Goal: Task Accomplishment & Management: Complete application form

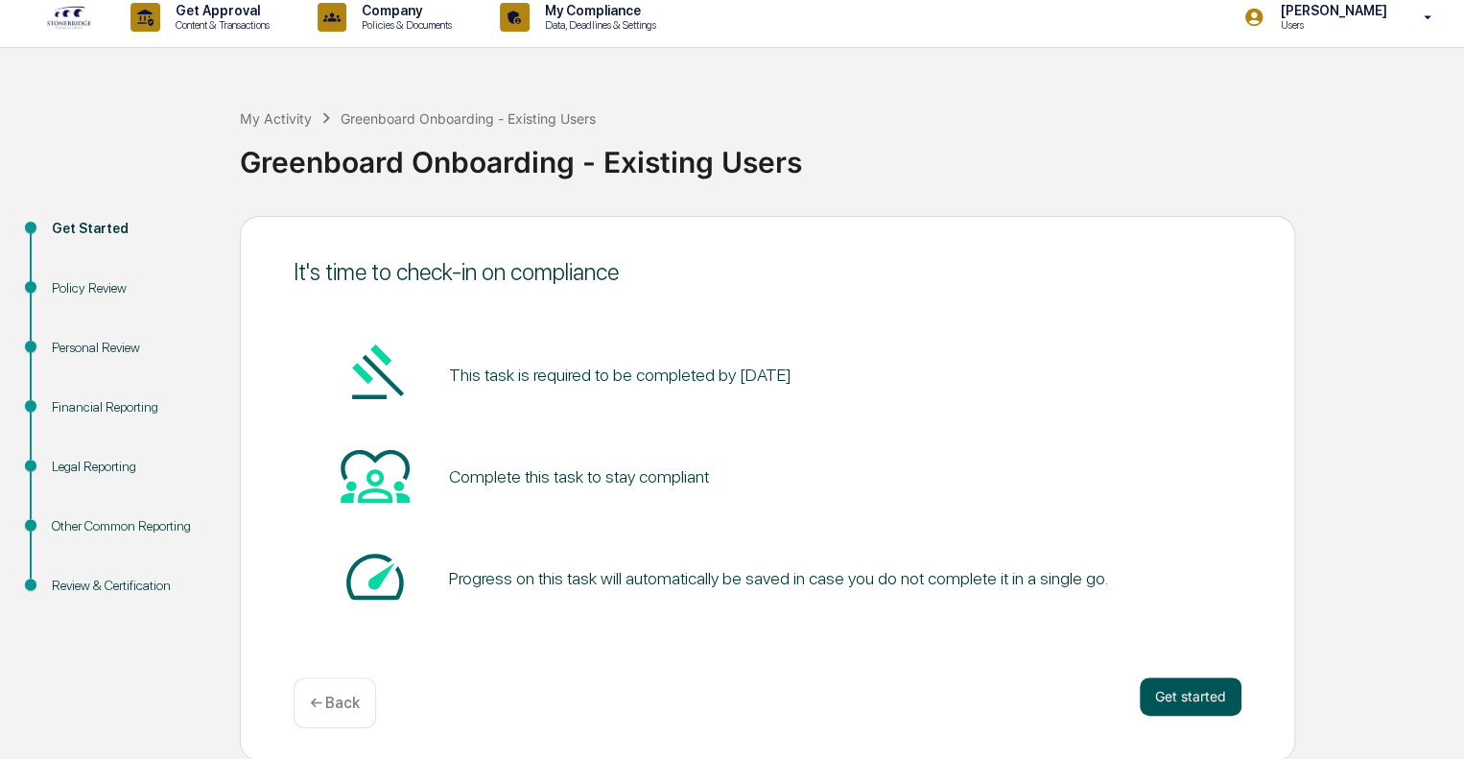
click at [1211, 700] on button "Get started" at bounding box center [1191, 696] width 102 height 38
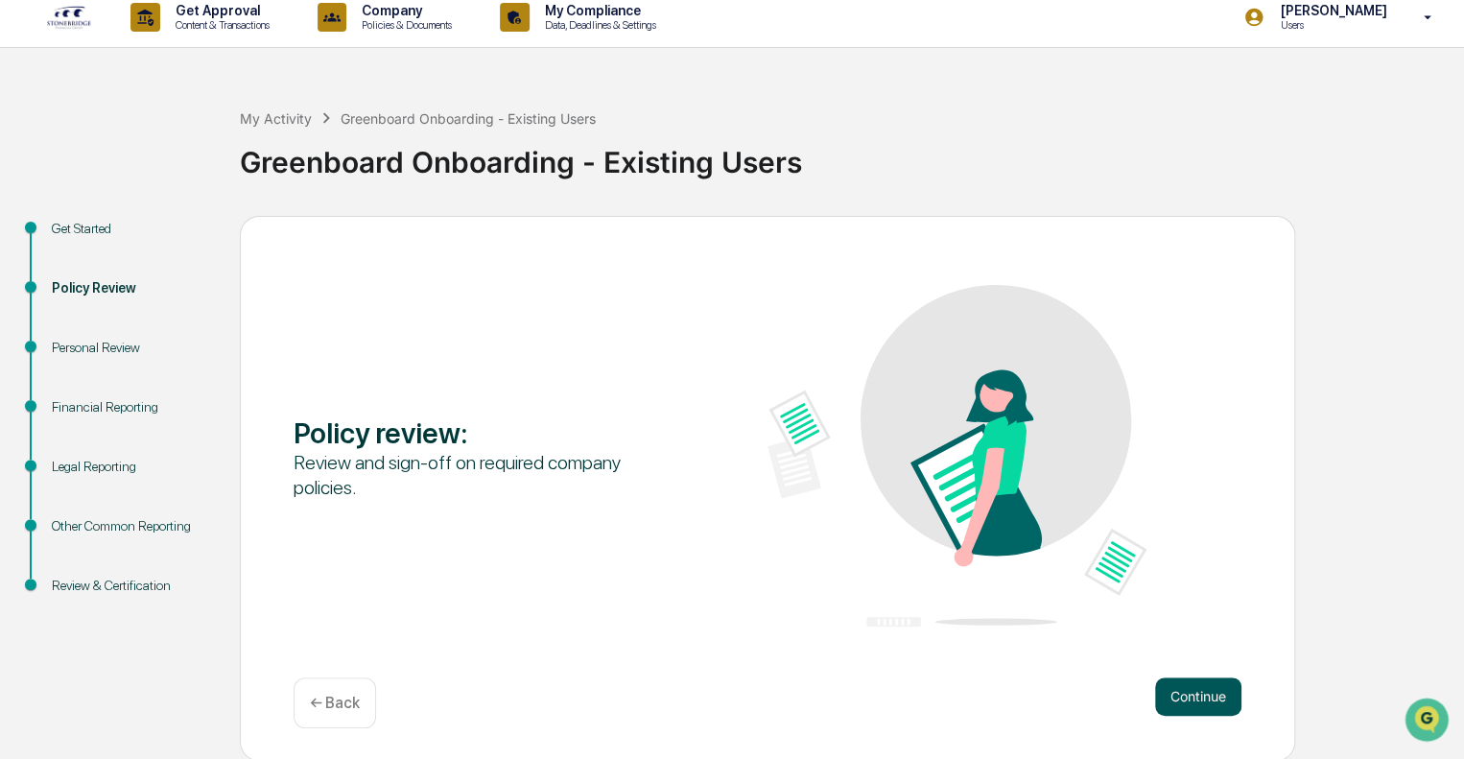
click at [1201, 686] on button "Continue" at bounding box center [1198, 696] width 86 height 38
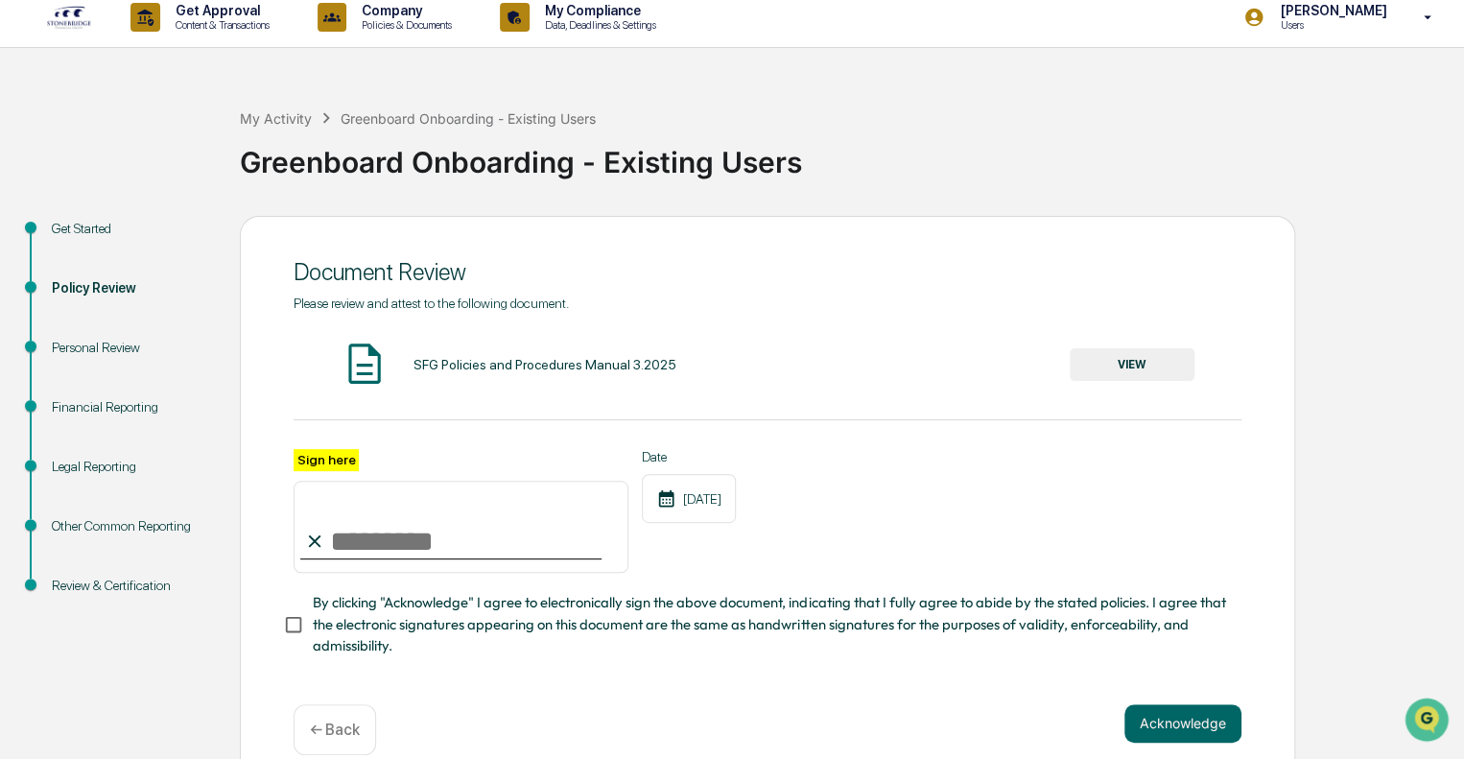
click at [405, 538] on input "Sign here" at bounding box center [461, 527] width 335 height 92
type input "**********"
click at [1180, 721] on button "Acknowledge" at bounding box center [1183, 723] width 117 height 38
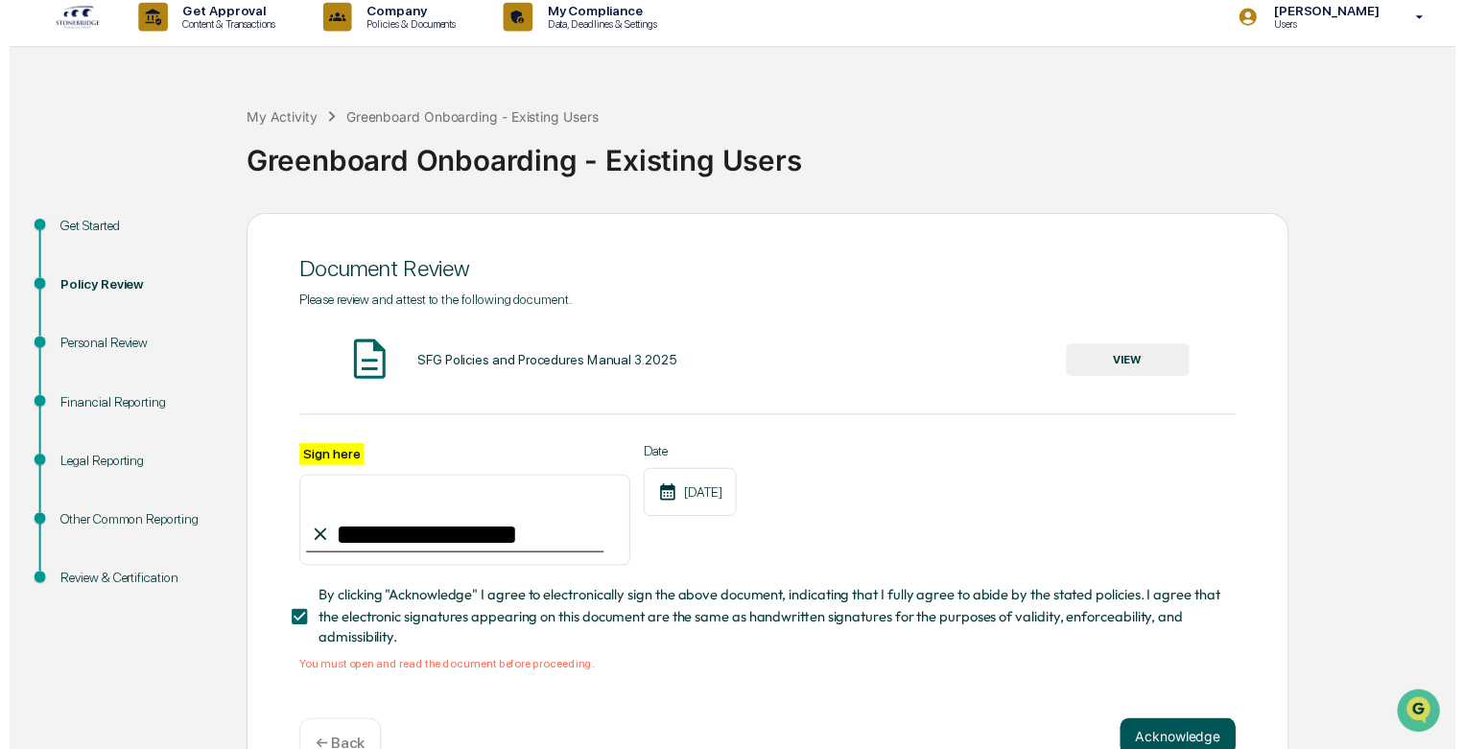
scroll to position [70, 0]
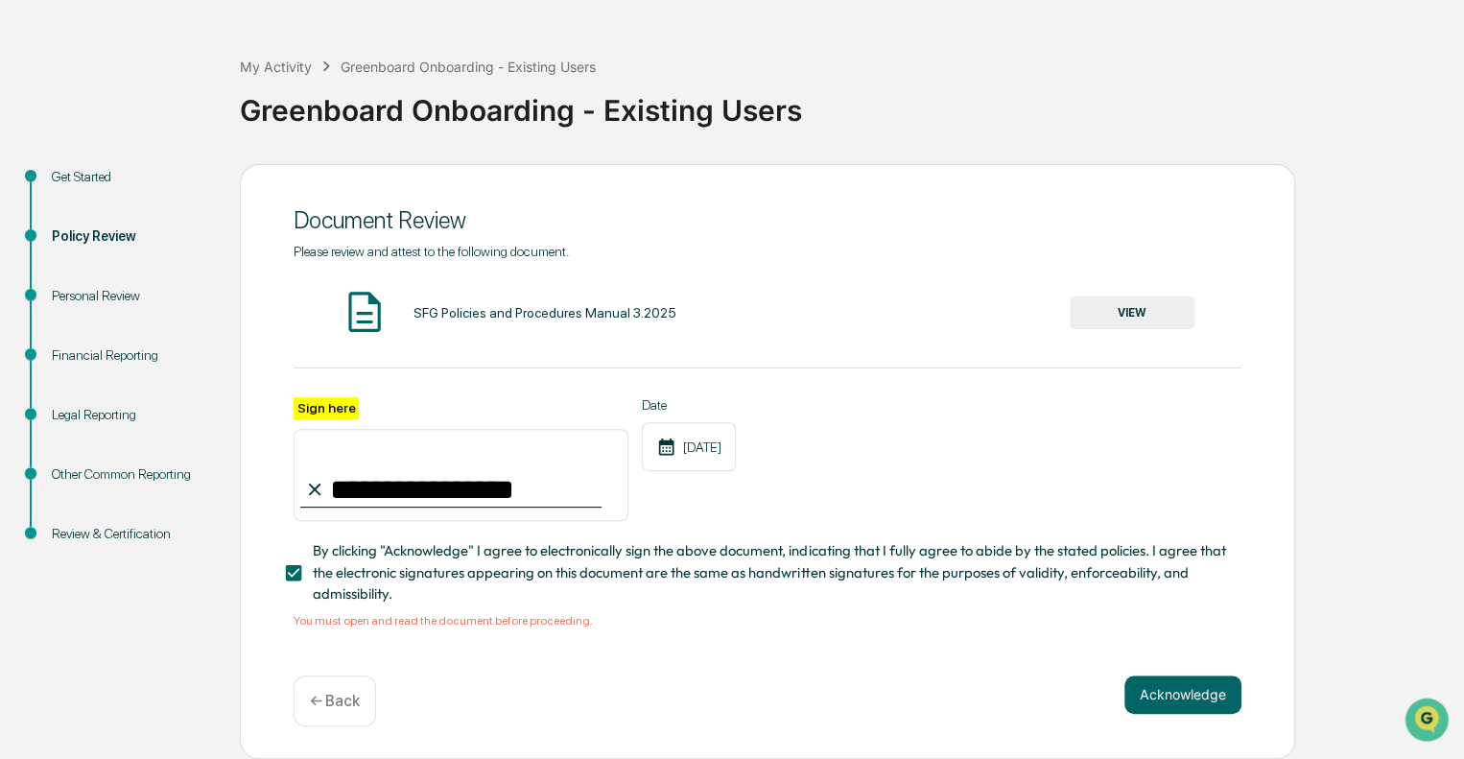
click at [1125, 309] on button "VIEW" at bounding box center [1132, 312] width 125 height 33
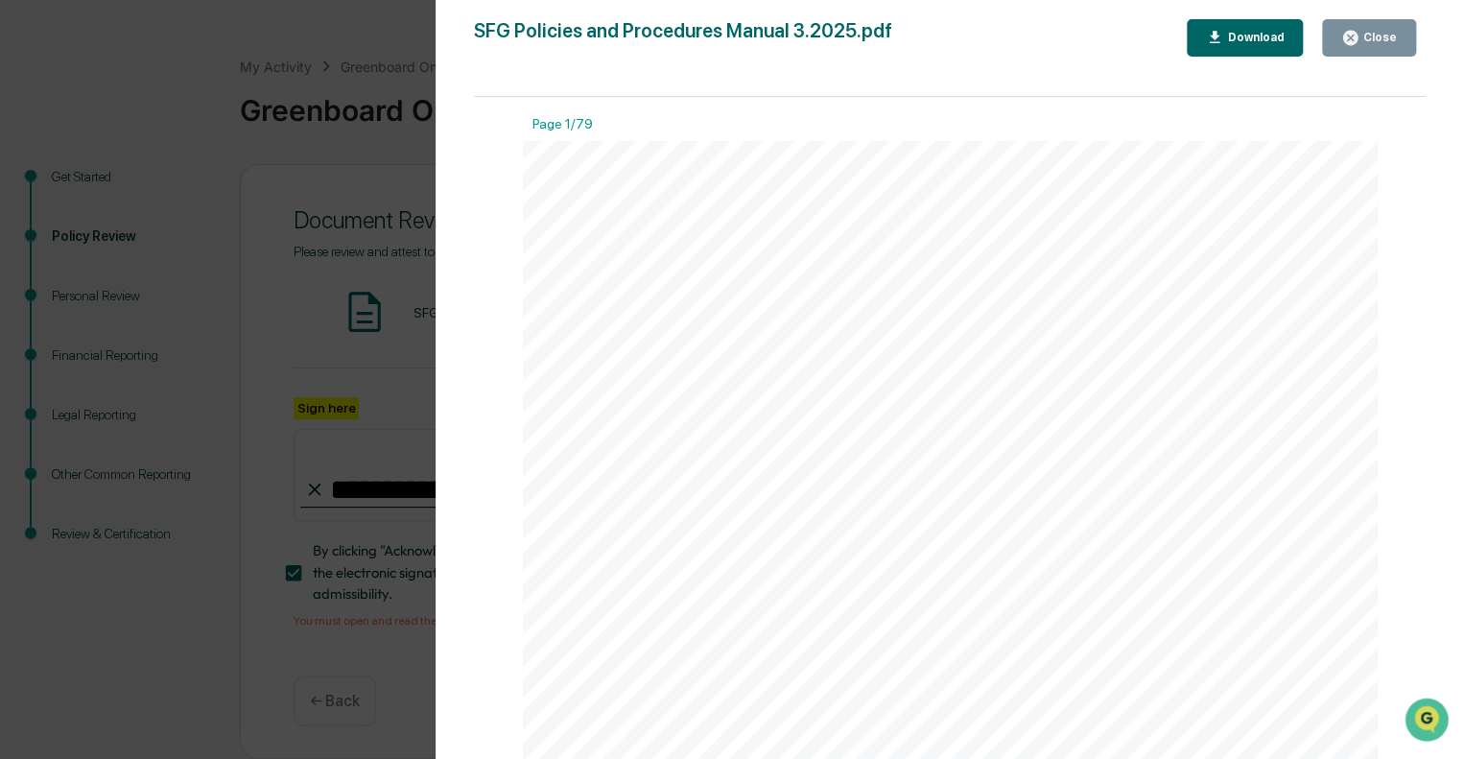
click at [1370, 22] on button "Close" at bounding box center [1369, 37] width 94 height 37
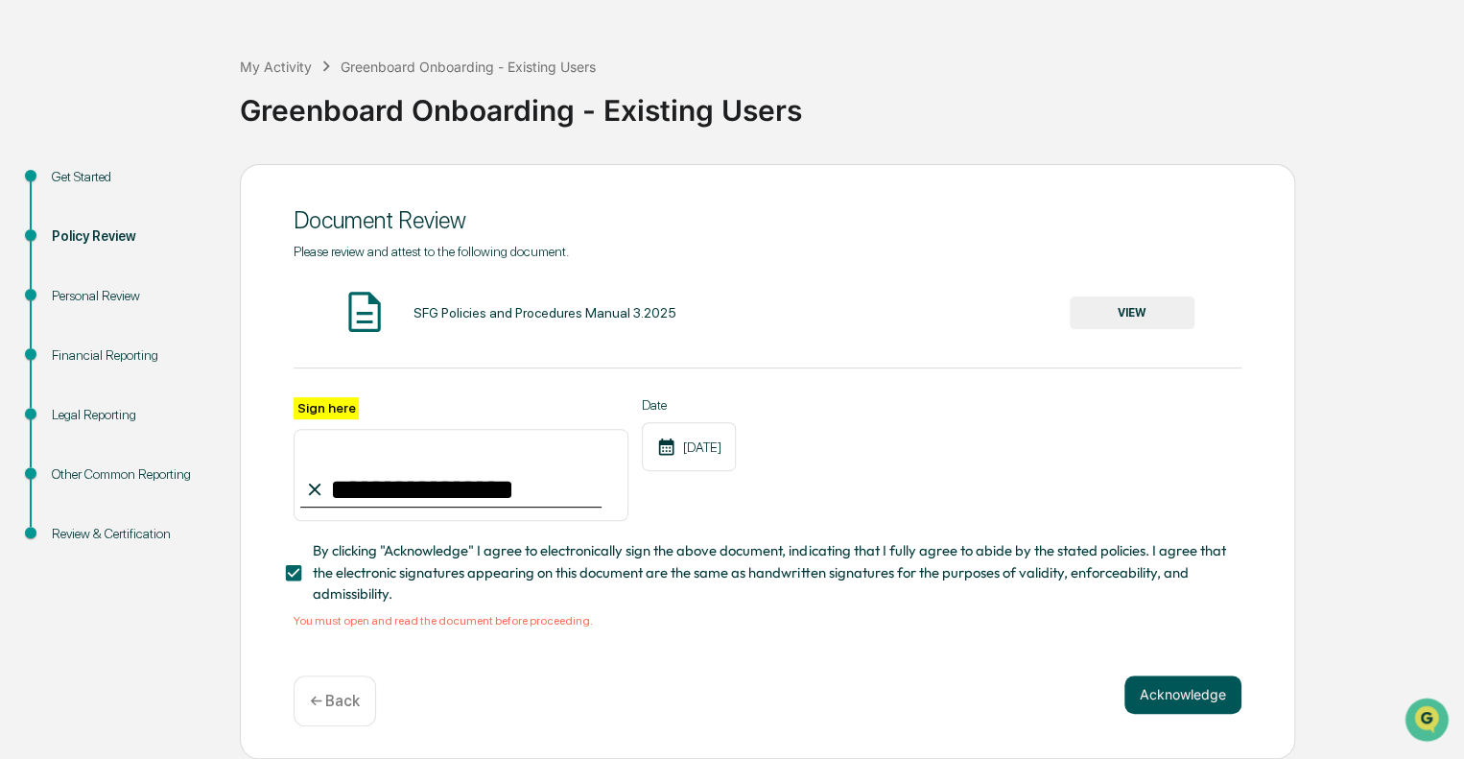
click at [1174, 702] on button "Acknowledge" at bounding box center [1183, 694] width 117 height 38
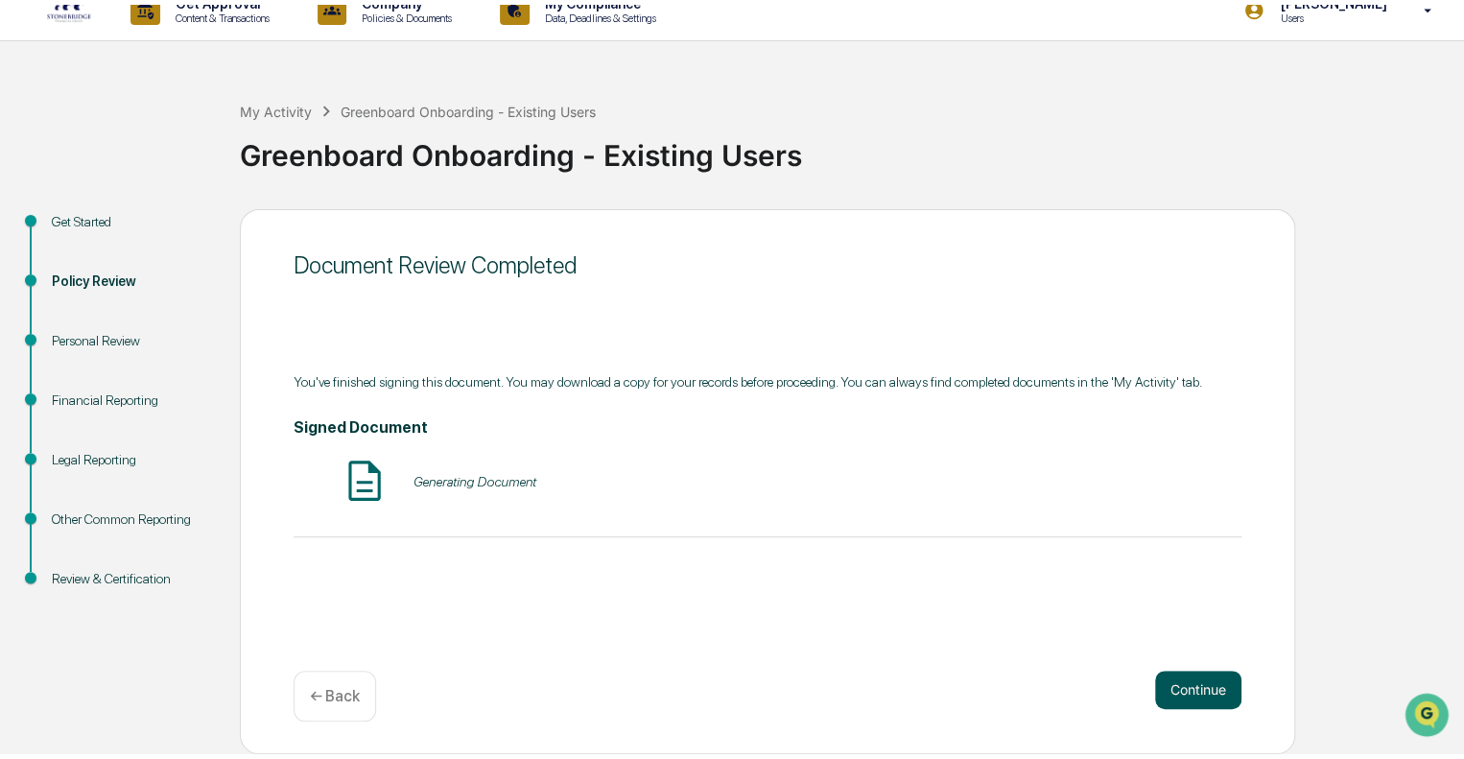
scroll to position [12, 0]
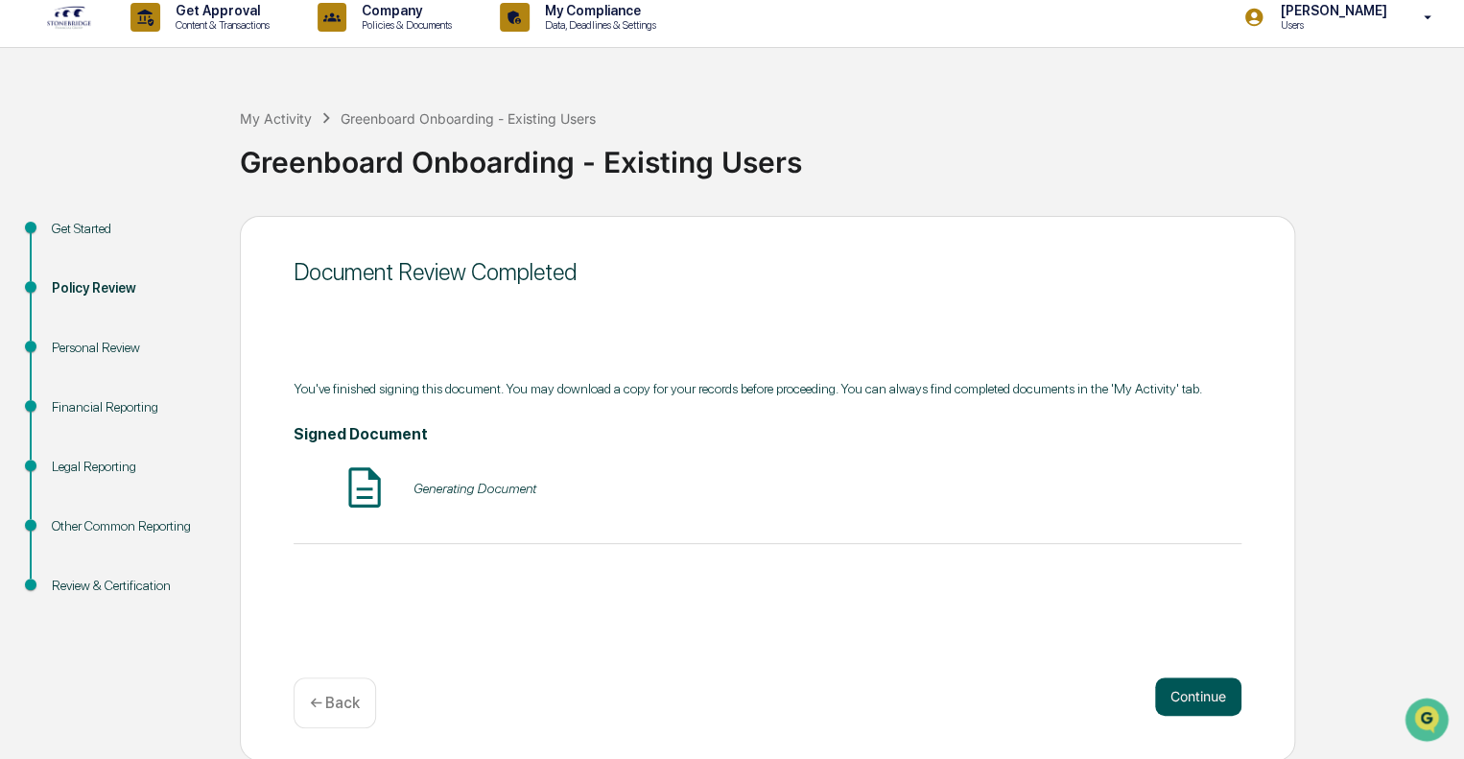
click at [1188, 698] on button "Continue" at bounding box center [1198, 696] width 86 height 38
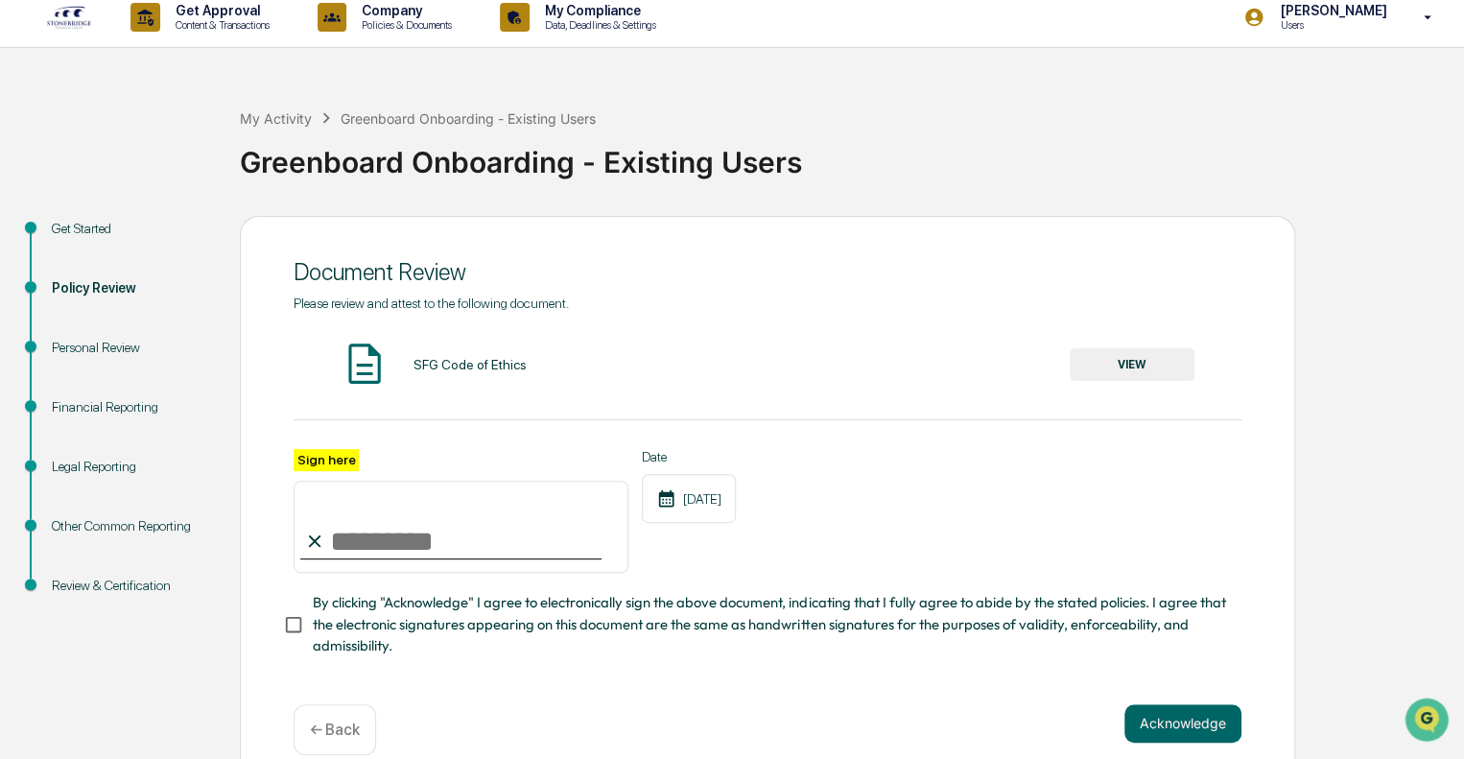
click at [455, 552] on input "Sign here" at bounding box center [461, 527] width 335 height 92
type input "**********"
click at [1148, 367] on button "VIEW" at bounding box center [1132, 364] width 125 height 33
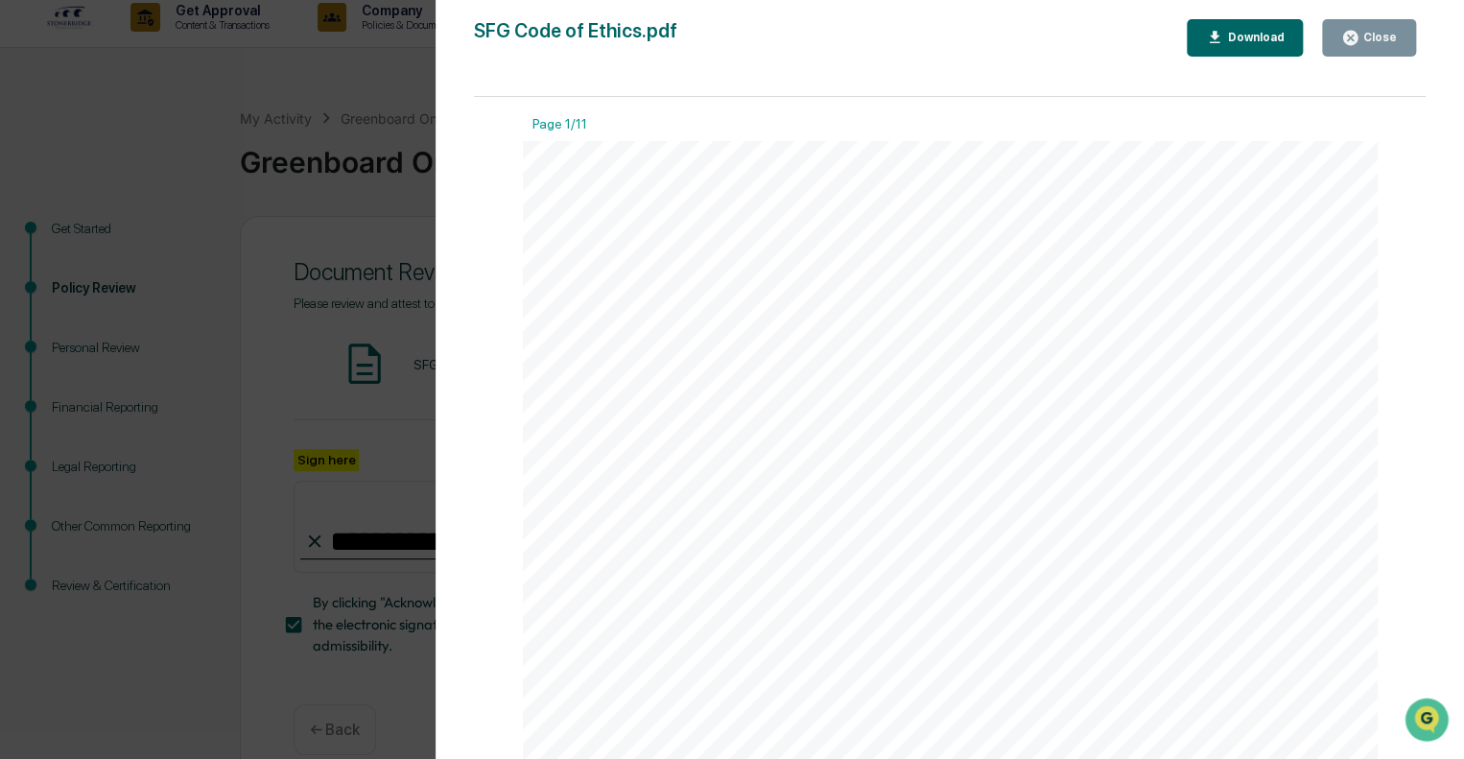
click at [1370, 33] on div "Close" at bounding box center [1378, 37] width 37 height 13
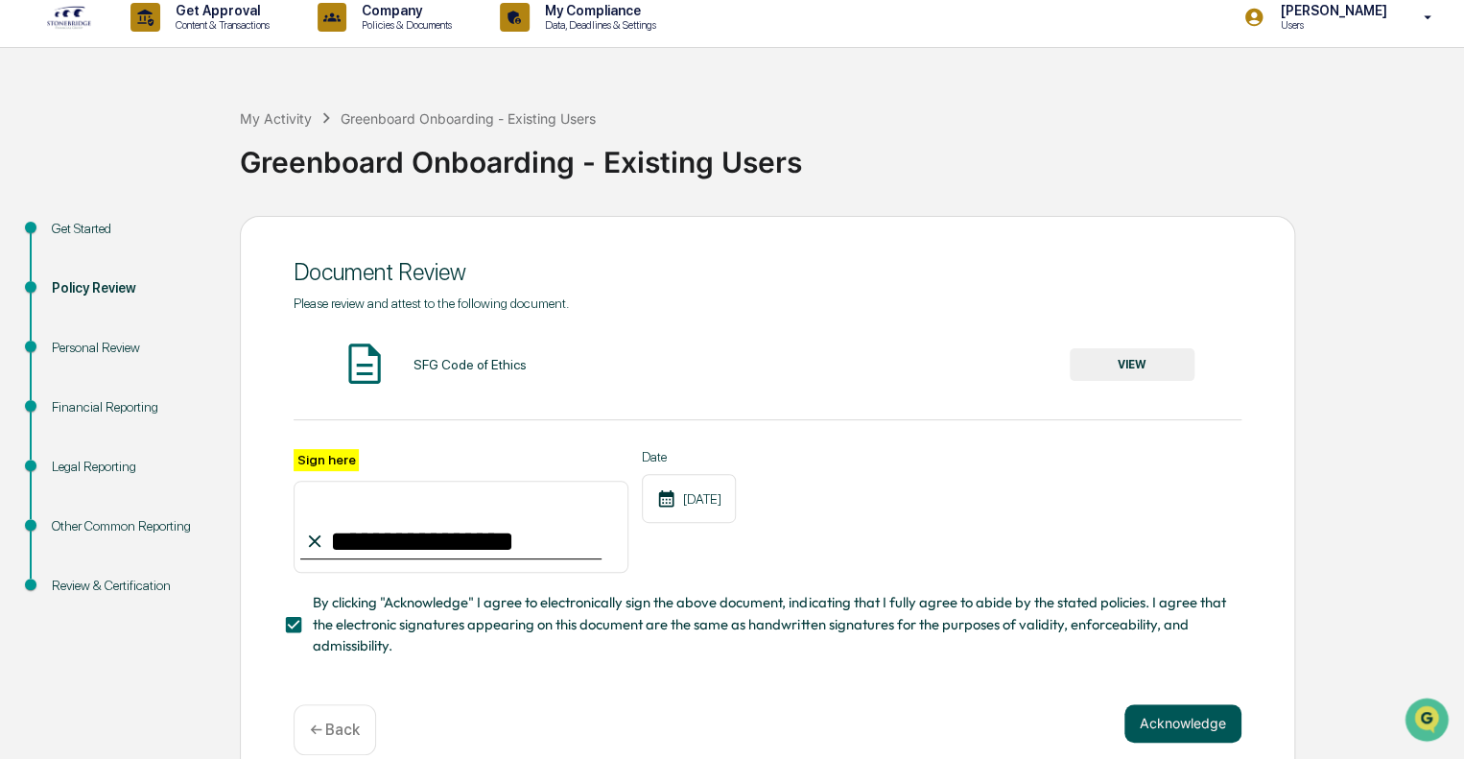
click at [1181, 717] on button "Acknowledge" at bounding box center [1183, 723] width 117 height 38
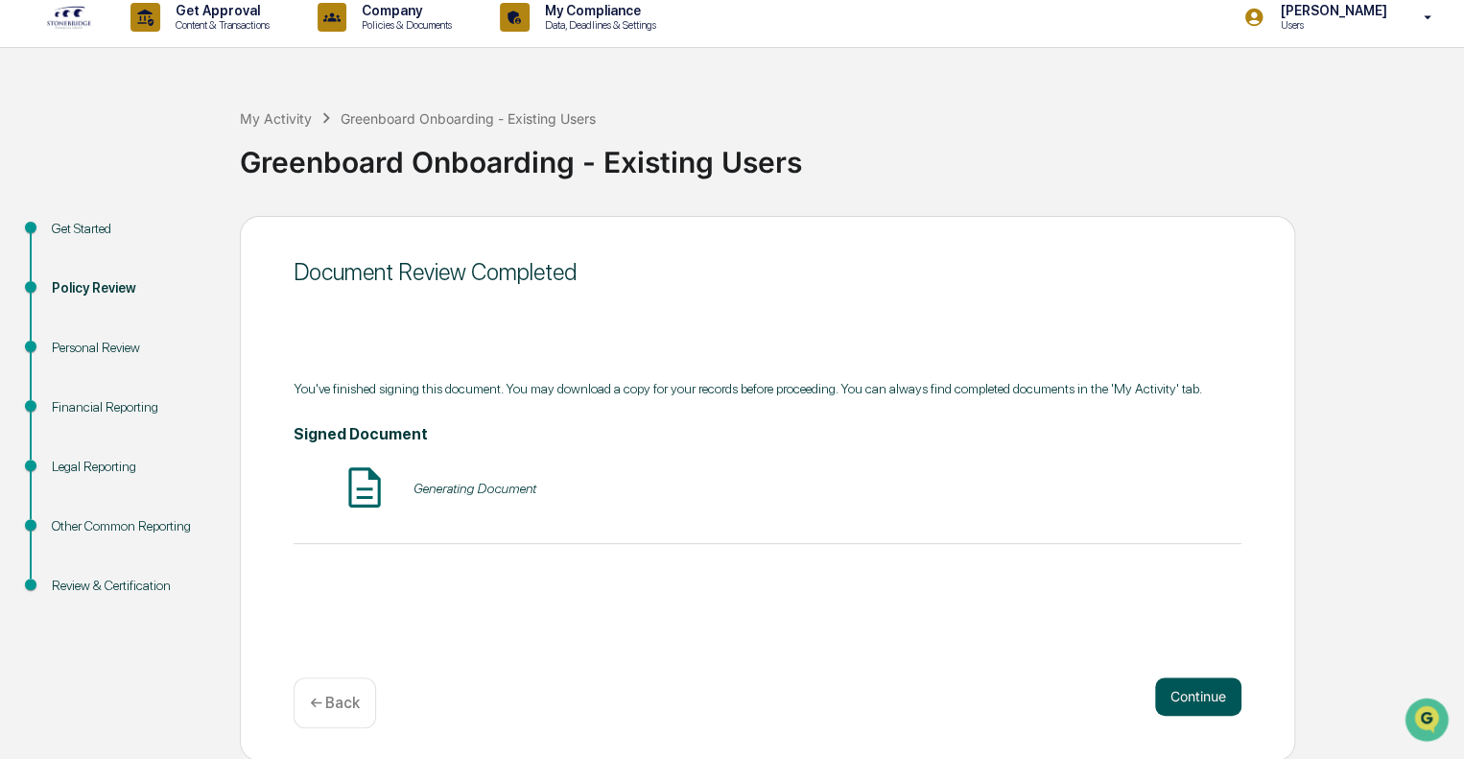
click at [1190, 699] on button "Continue" at bounding box center [1198, 696] width 86 height 38
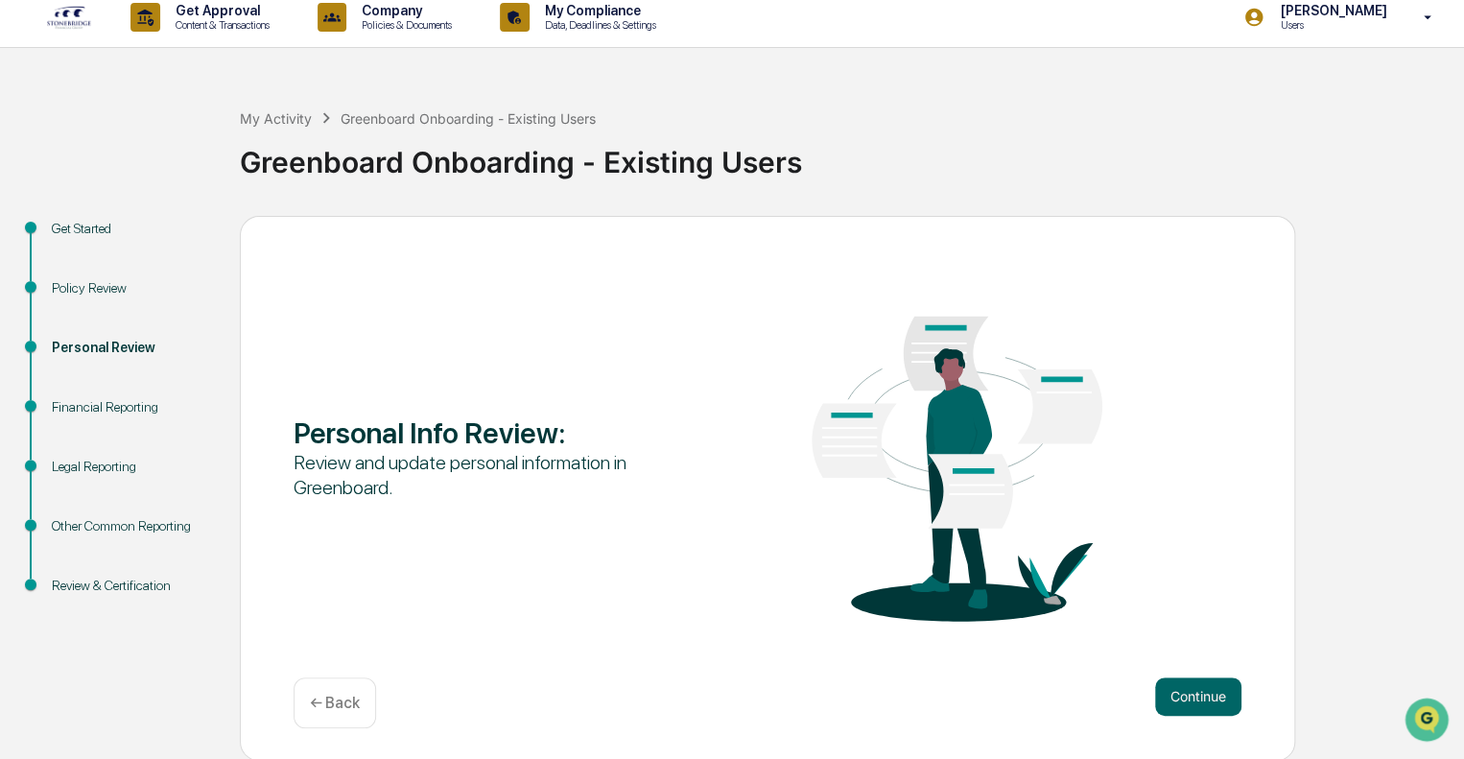
click at [1190, 699] on button "Continue" at bounding box center [1198, 696] width 86 height 38
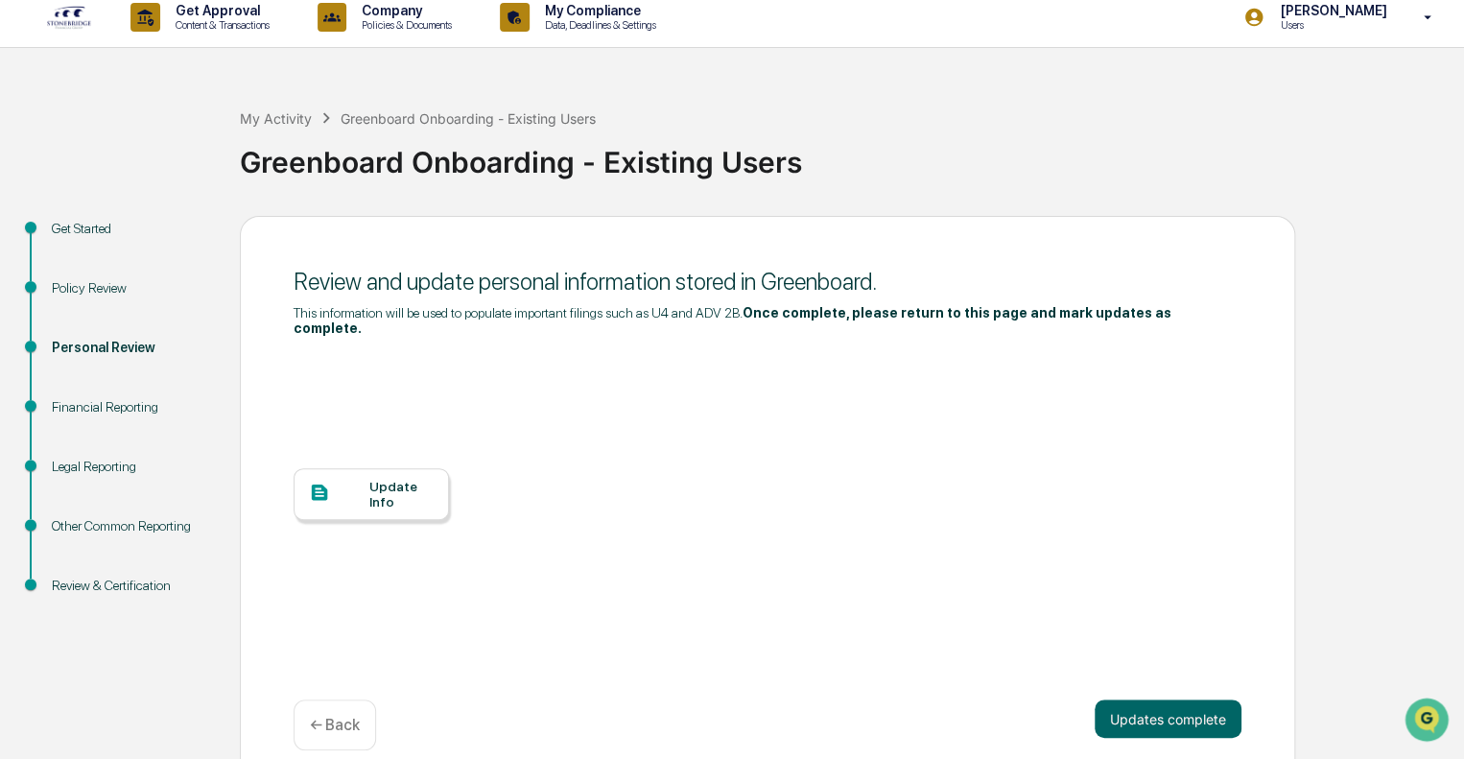
click at [1190, 699] on button "Updates complete" at bounding box center [1168, 718] width 147 height 38
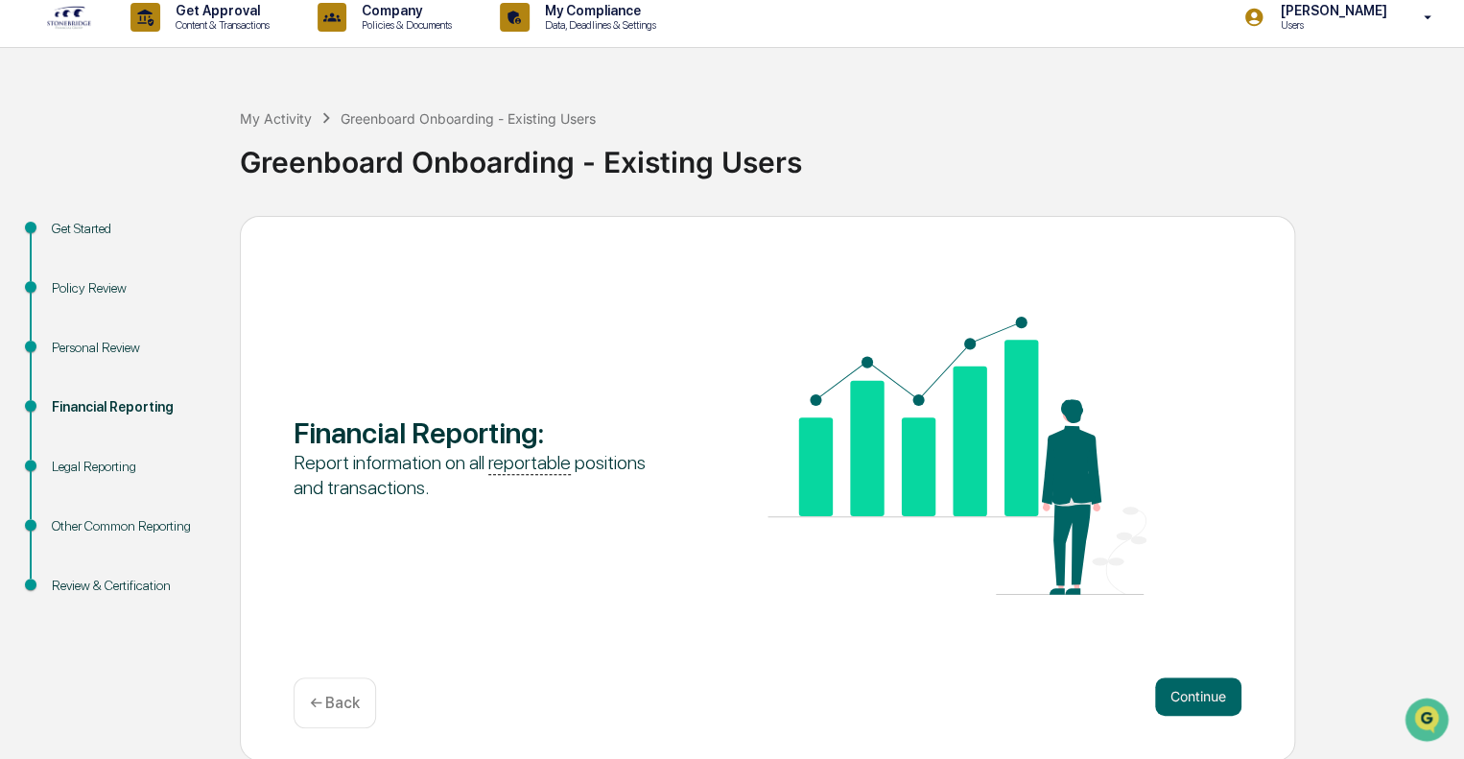
click at [1190, 699] on button "Continue" at bounding box center [1198, 696] width 86 height 38
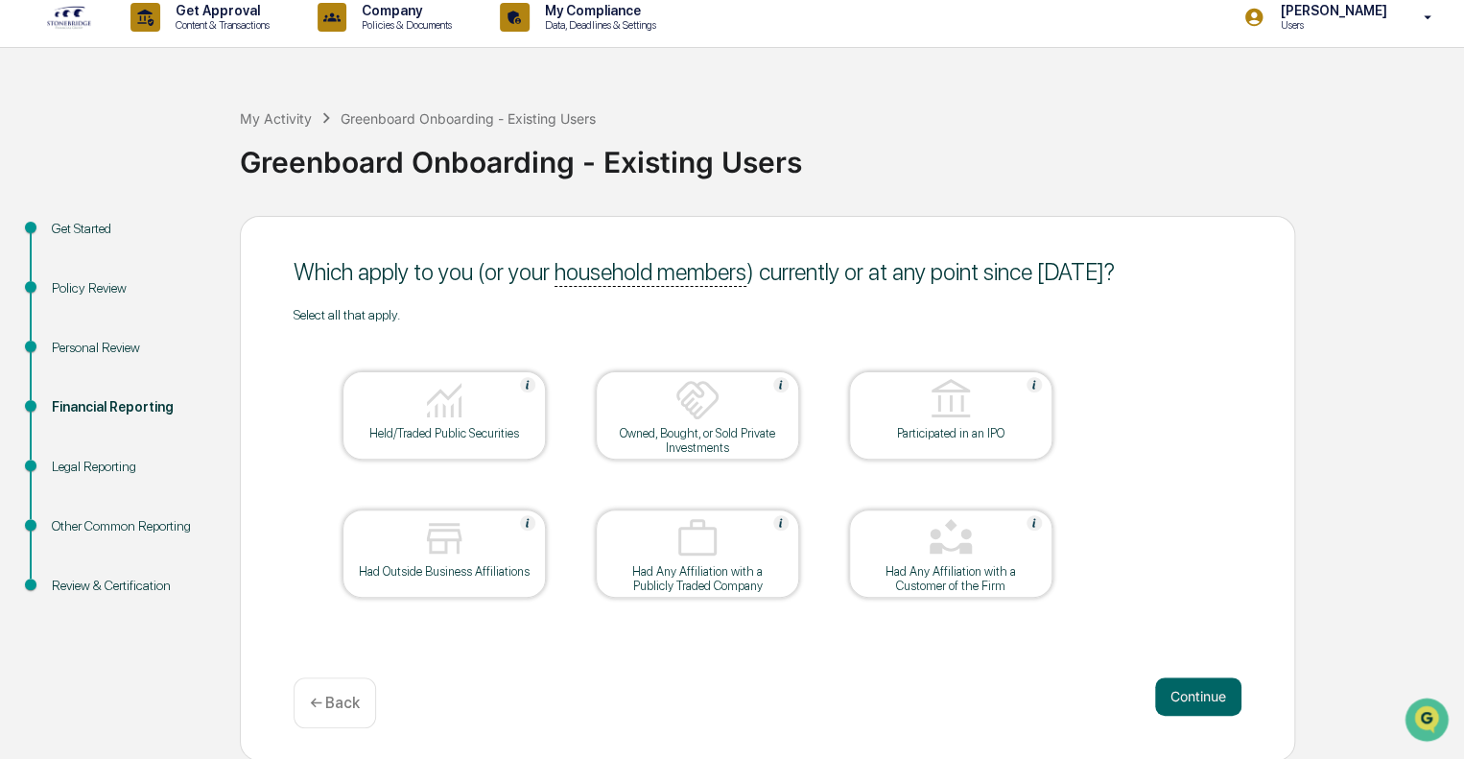
click at [444, 427] on div "Held/Traded Public Securities" at bounding box center [444, 433] width 173 height 14
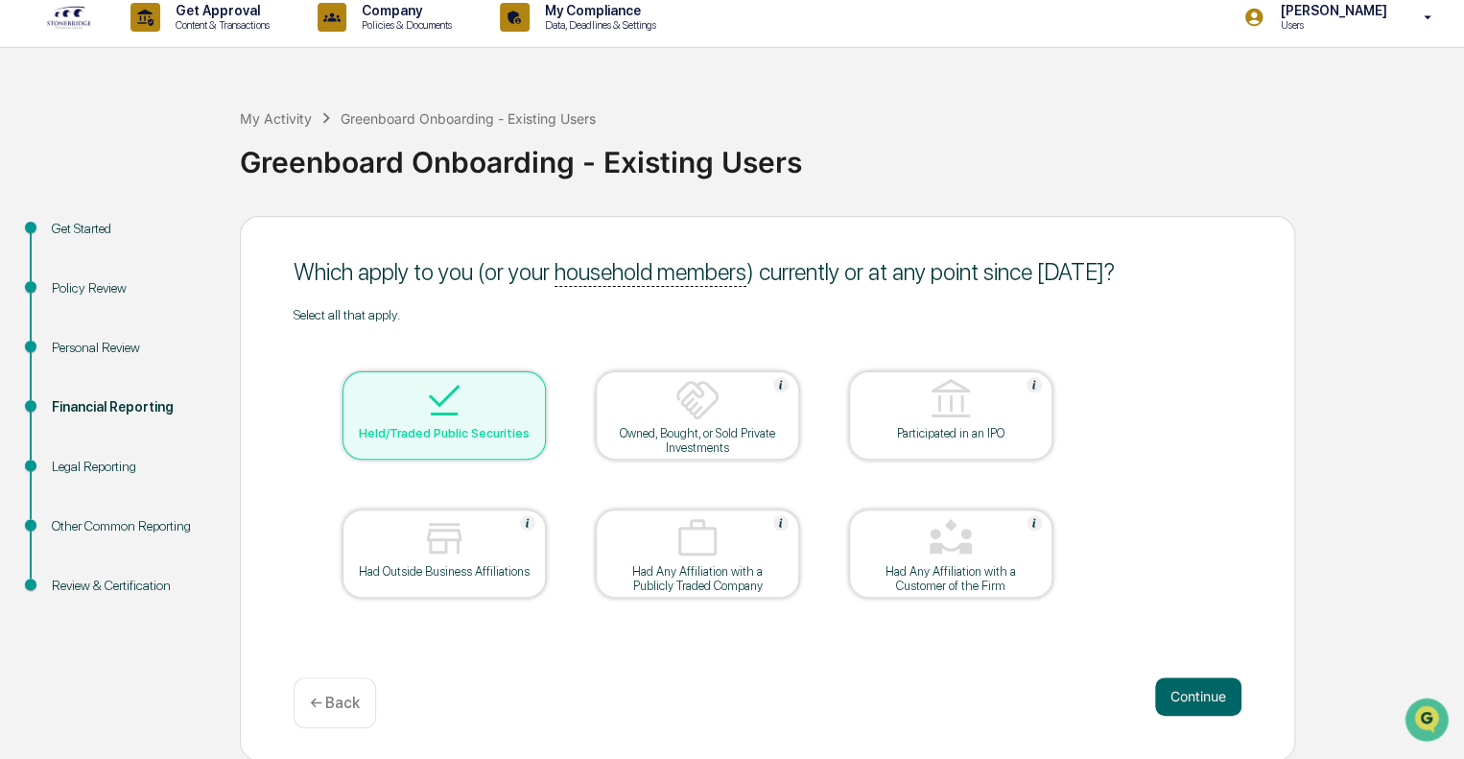
click at [471, 555] on div at bounding box center [444, 539] width 192 height 49
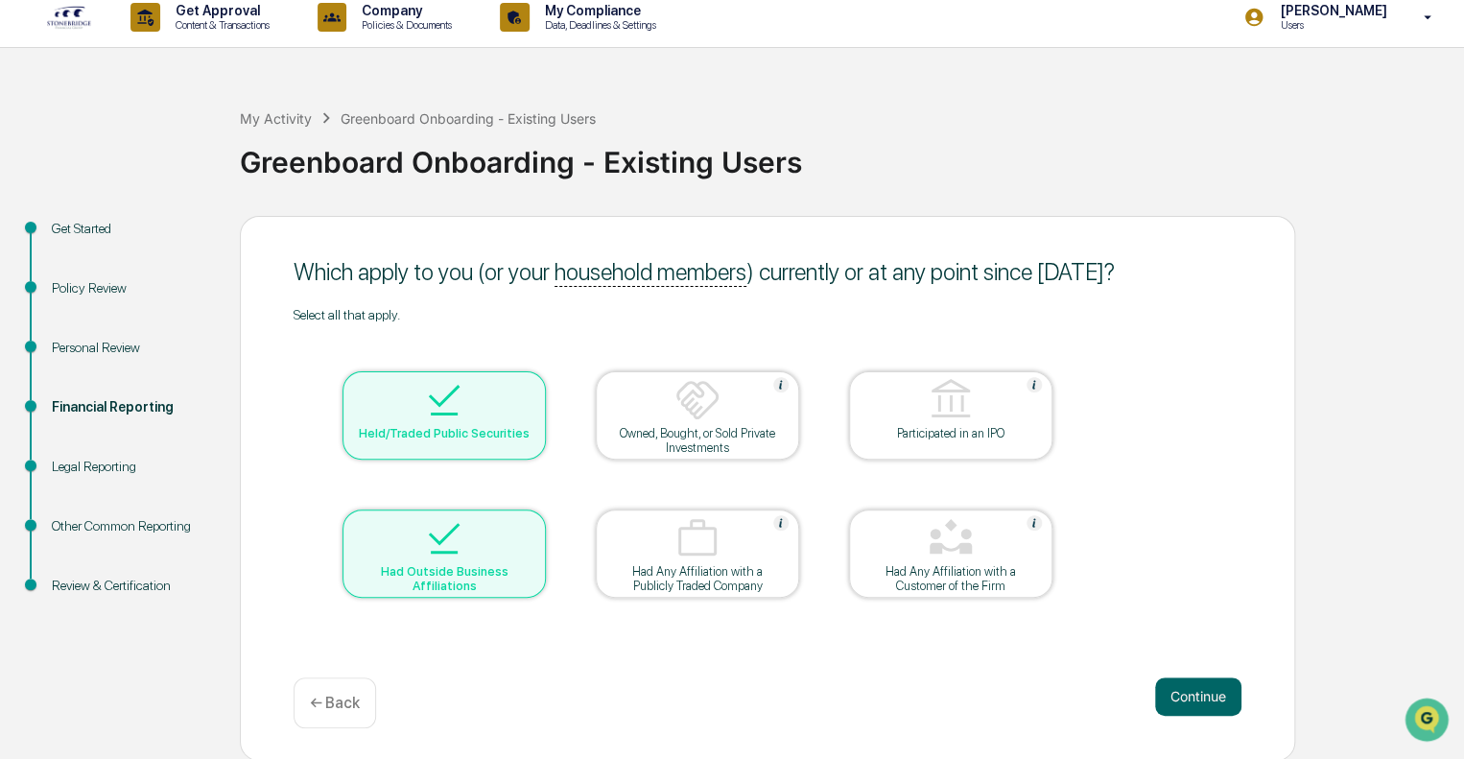
click at [979, 537] on div at bounding box center [951, 539] width 192 height 49
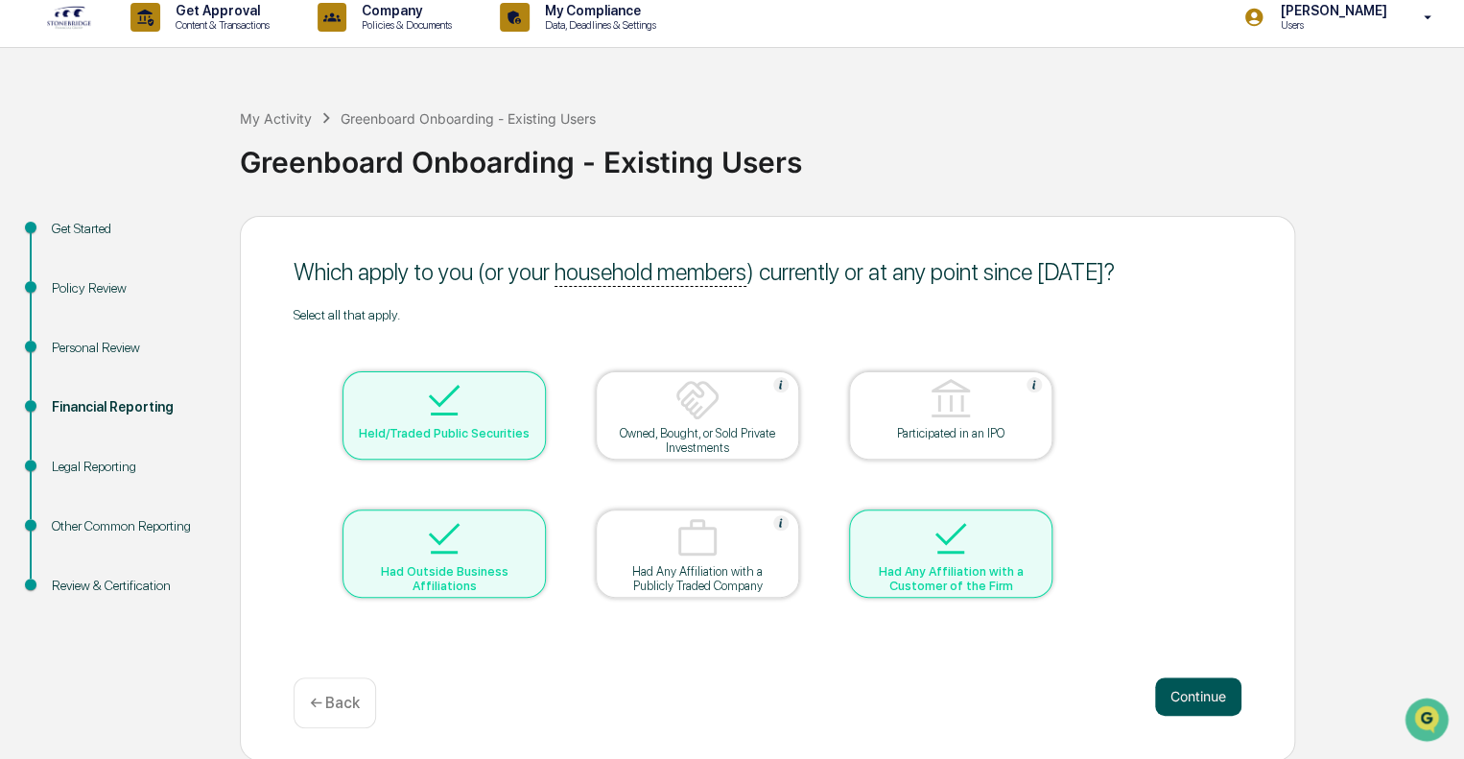
click at [1197, 686] on button "Continue" at bounding box center [1198, 696] width 86 height 38
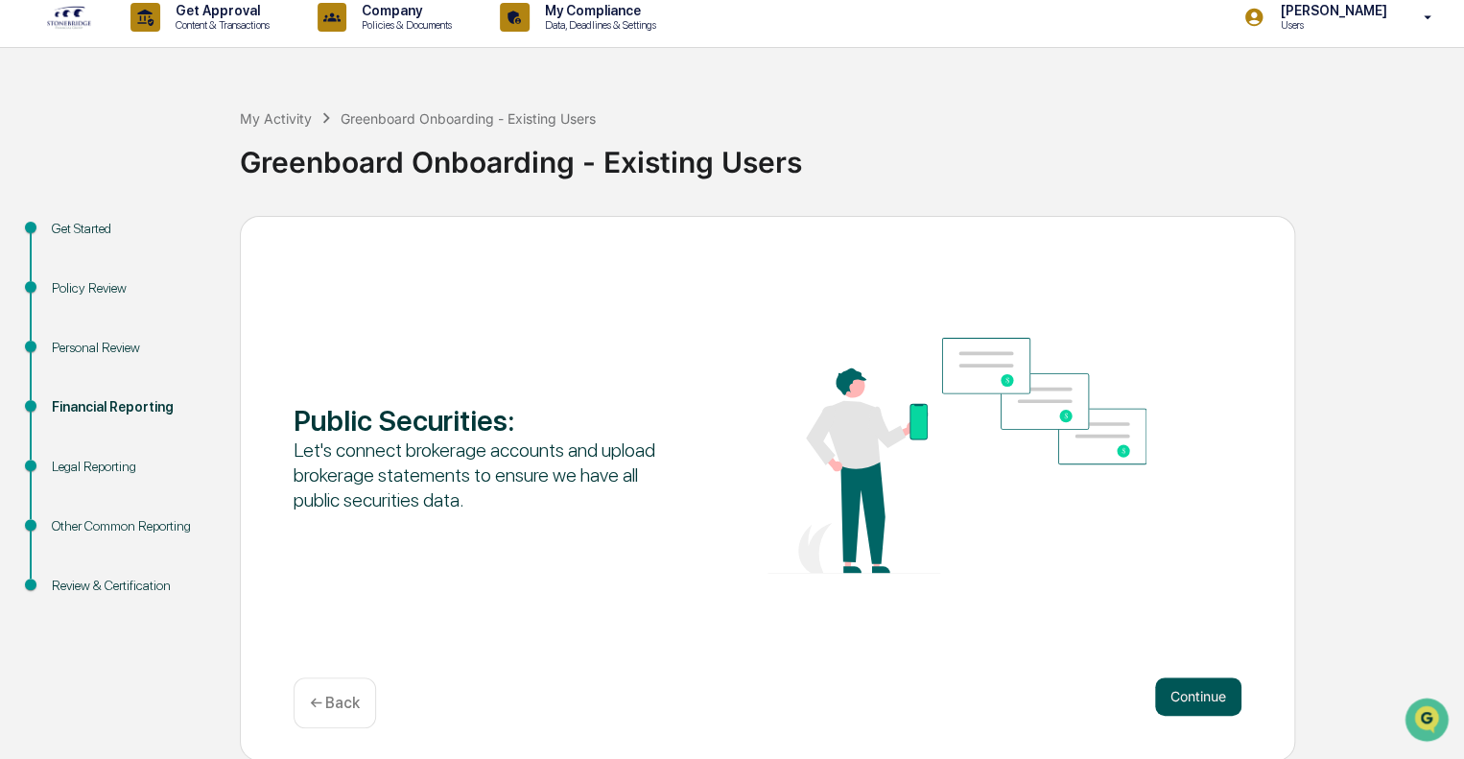
click at [1191, 690] on button "Continue" at bounding box center [1198, 696] width 86 height 38
